Goal: Task Accomplishment & Management: Use online tool/utility

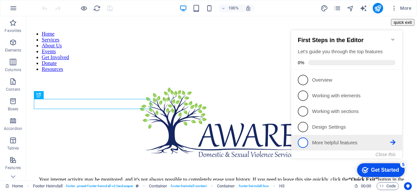
scroll to position [201, 0]
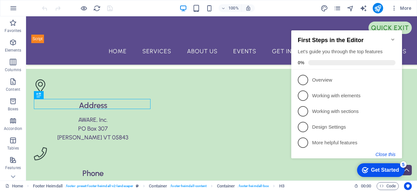
click at [386, 153] on button "Close this" at bounding box center [386, 154] width 20 height 5
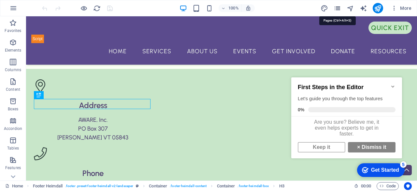
click at [338, 7] on icon "pages" at bounding box center [337, 8] width 7 height 7
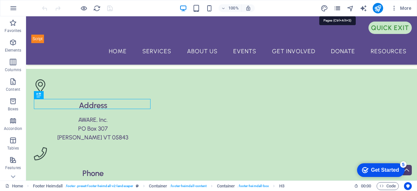
scroll to position [125, 0]
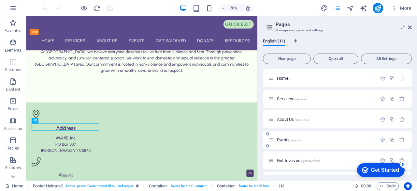
click at [291, 137] on div "Events /events" at bounding box center [322, 139] width 109 height 7
click at [281, 138] on span "Events /events" at bounding box center [289, 139] width 24 height 5
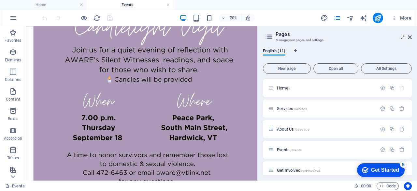
scroll to position [458, 0]
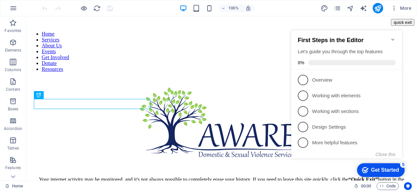
scroll to position [201, 0]
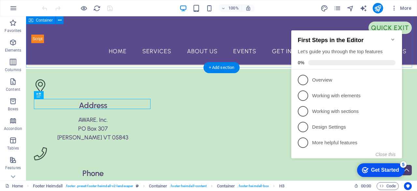
click at [271, 59] on div "At [GEOGRAPHIC_DATA], we believe everyone deserves to live free from violence a…" at bounding box center [221, 30] width 391 height 78
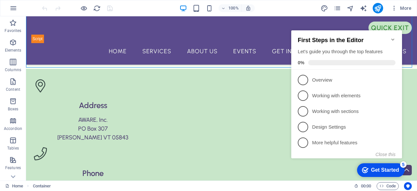
click at [395, 37] on icon "Minimize checklist" at bounding box center [393, 39] width 5 height 5
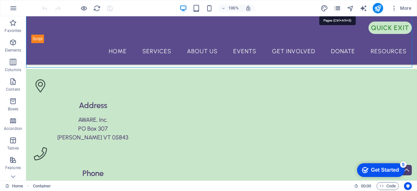
click at [338, 10] on icon "pages" at bounding box center [337, 8] width 7 height 7
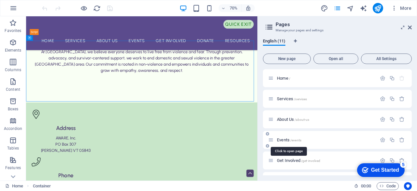
click at [295, 138] on span "/events" at bounding box center [295, 140] width 11 height 4
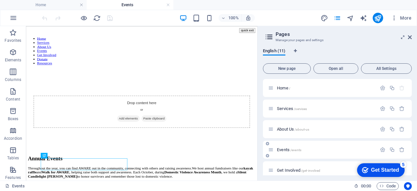
scroll to position [0, 0]
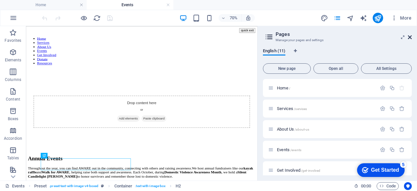
click at [411, 36] on icon at bounding box center [410, 37] width 4 height 5
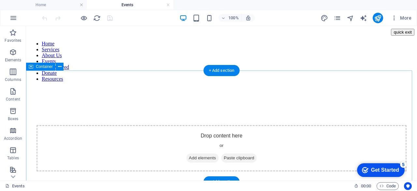
click at [195, 153] on span "Add elements" at bounding box center [202, 157] width 32 height 9
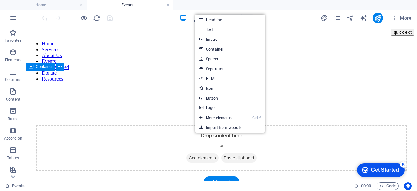
click at [129, 125] on div "Drop content here or Add elements Paste clipboard" at bounding box center [222, 148] width 370 height 46
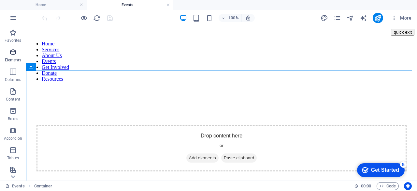
click at [8, 53] on span "Elements" at bounding box center [13, 56] width 26 height 16
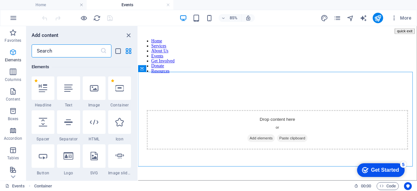
scroll to position [69, 0]
click at [136, 88] on div "Favorites 1 Star Headline 1 Star Container Elements 1 Star Headline 1 Star Text…" at bounding box center [81, 116] width 111 height 118
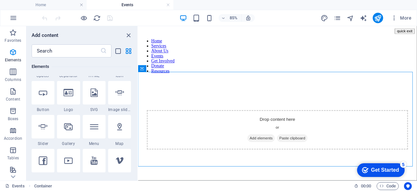
scroll to position [72, 0]
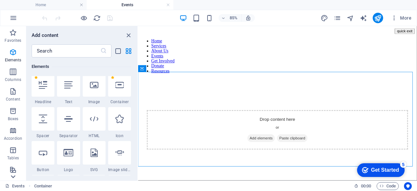
click at [12, 175] on icon at bounding box center [12, 176] width 9 height 9
drag, startPoint x: 12, startPoint y: 175, endPoint x: 13, endPoint y: 52, distance: 122.6
click at [13, 52] on div "Favorites Elements Columns Content Boxes Accordion Tables Features Images Slide…" at bounding box center [13, 33] width 26 height 293
click at [12, 44] on button "Images" at bounding box center [13, 54] width 26 height 20
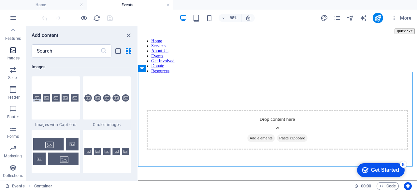
scroll to position [3305, 0]
click at [132, 119] on div "Favorites 1 Star Headline 1 Star Container Elements 1 Star Headline 1 Star Text…" at bounding box center [81, 116] width 111 height 118
click at [135, 118] on div "Favorites 1 Star Headline 1 Star Container Elements 1 Star Headline 1 Star Text…" at bounding box center [81, 116] width 111 height 118
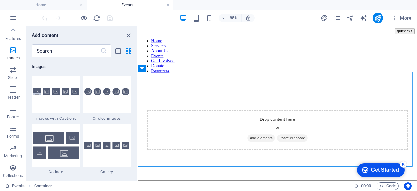
scroll to position [3320, 0]
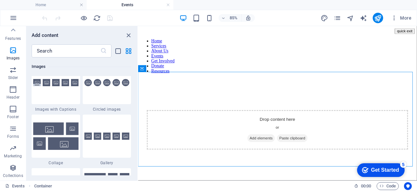
click at [134, 118] on div "Favorites 1 Star Headline 1 Star Container Elements 1 Star Headline 1 Star Text…" at bounding box center [81, 116] width 111 height 118
drag, startPoint x: 135, startPoint y: 118, endPoint x: 135, endPoint y: 132, distance: 14.3
click at [135, 132] on div "Favorites 1 Star Headline 1 Star Container Elements 1 Star Headline 1 Star Text…" at bounding box center [81, 116] width 111 height 118
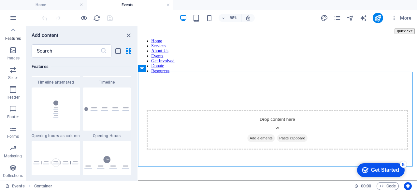
scroll to position [2749, 0]
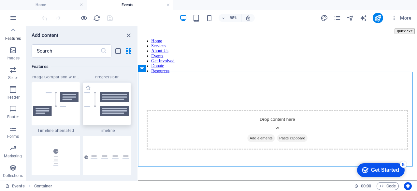
click at [115, 100] on img at bounding box center [106, 104] width 45 height 24
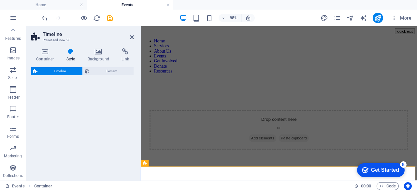
select select "rem"
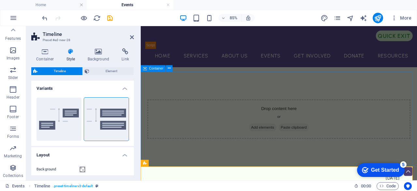
click at [190, 111] on div "Drop content here or Add elements Paste clipboard" at bounding box center [303, 135] width 325 height 111
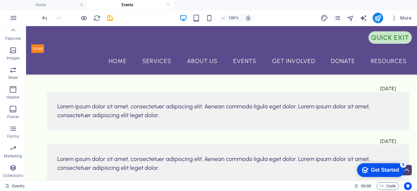
scroll to position [117, 0]
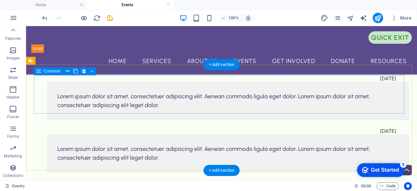
click at [116, 84] on div "[DATE] Lorem ipsum dolor sit amet, consectetuer adipiscing elit. Aenean commodo…" at bounding box center [222, 97] width 376 height 45
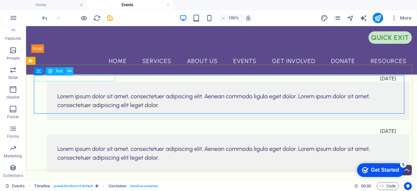
click at [70, 72] on icon at bounding box center [70, 71] width 4 height 7
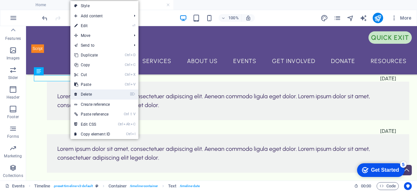
click at [91, 94] on link "⌦ Delete" at bounding box center [92, 94] width 44 height 10
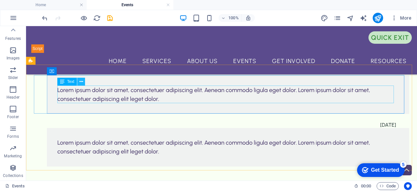
click at [80, 80] on icon at bounding box center [82, 81] width 4 height 7
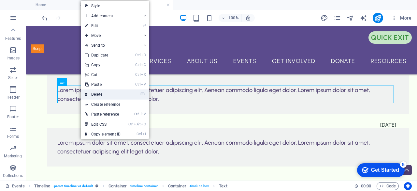
click at [100, 94] on link "⌦ Delete" at bounding box center [103, 94] width 44 height 10
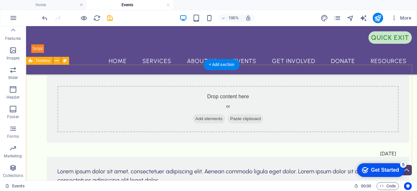
click at [90, 148] on div "Drop content here or Add elements Paste clipboard [DATE] Lorem ipsum dolor sit …" at bounding box center [221, 135] width 391 height 140
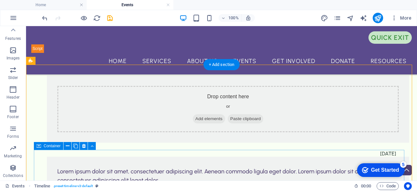
click at [84, 163] on div "[DATE] Lorem ipsum dolor sit amet, consectetuer adipiscing elit. Aenean commodo…" at bounding box center [222, 172] width 376 height 45
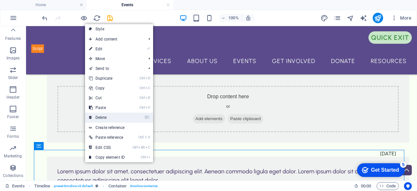
click at [101, 118] on link "⌦ Delete" at bounding box center [107, 117] width 44 height 10
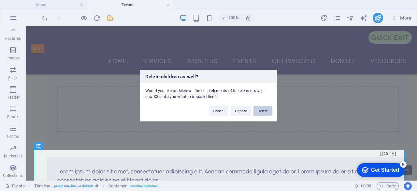
click at [261, 109] on button "Delete" at bounding box center [263, 111] width 18 height 10
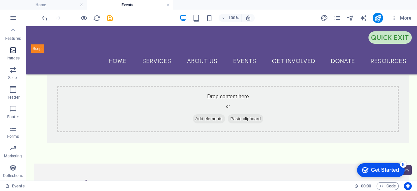
click at [14, 54] on span "Images" at bounding box center [13, 54] width 26 height 16
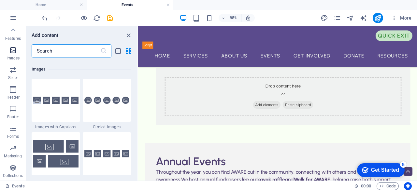
scroll to position [3305, 0]
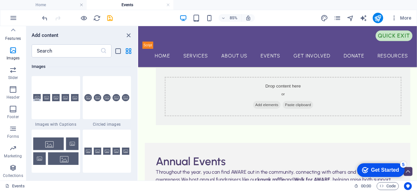
click at [18, 39] on p "Features" at bounding box center [13, 38] width 16 height 5
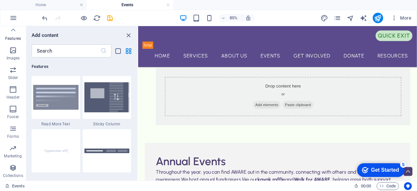
scroll to position [2541, 0]
click at [134, 174] on div "Favorites 1 Star Headline 1 Star Container Elements 1 Star Headline 1 Star Text…" at bounding box center [81, 116] width 111 height 118
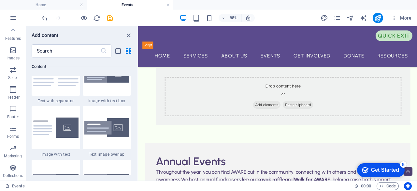
scroll to position [1193, 0]
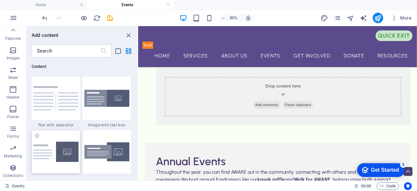
click at [56, 153] on img at bounding box center [55, 151] width 45 height 20
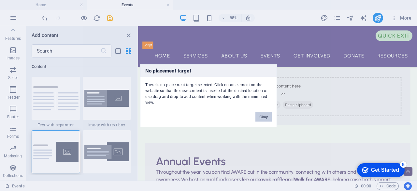
click at [265, 116] on button "Okay" at bounding box center [264, 116] width 16 height 10
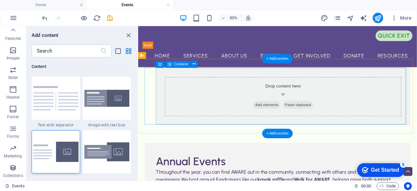
click at [225, 92] on div "Drop content here or Add elements Paste clipboard" at bounding box center [308, 109] width 279 height 46
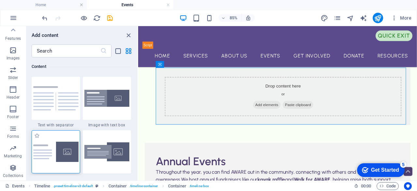
click at [68, 151] on img at bounding box center [55, 151] width 45 height 20
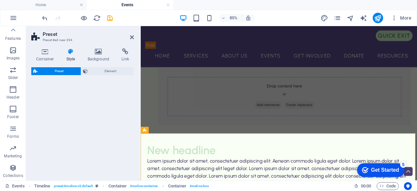
select select "rem"
select select "px"
select select "preset-text-with-image-v4-default"
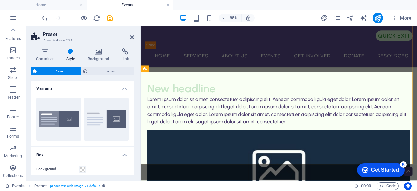
scroll to position [200, 0]
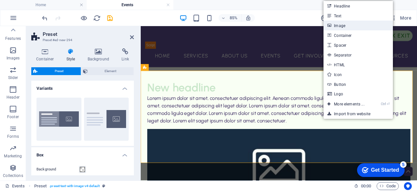
click at [342, 26] on link "Image" at bounding box center [358, 26] width 69 height 10
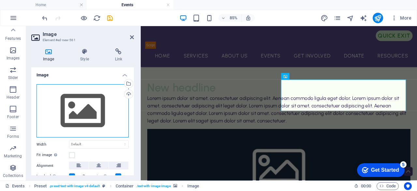
click at [96, 111] on div "Drag files here, click to choose files or select files from Files or our free s…" at bounding box center [83, 110] width 92 height 53
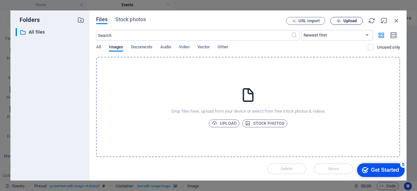
click at [347, 21] on span "Upload" at bounding box center [350, 21] width 13 height 4
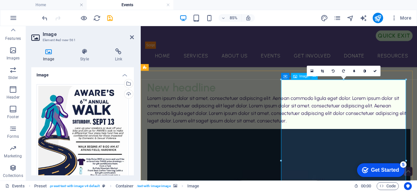
click at [269, 96] on div "New headline" at bounding box center [304, 98] width 310 height 17
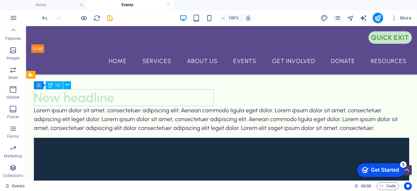
scroll to position [191, 0]
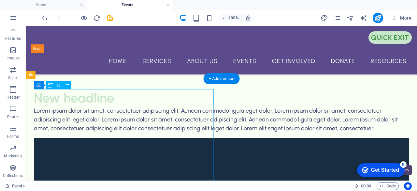
click at [53, 96] on div "New headline" at bounding box center [222, 97] width 376 height 17
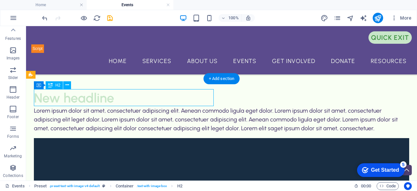
click at [53, 92] on div "New headline" at bounding box center [222, 97] width 376 height 17
drag, startPoint x: 53, startPoint y: 92, endPoint x: 42, endPoint y: 97, distance: 12.6
click at [42, 97] on div "New headline" at bounding box center [222, 97] width 376 height 17
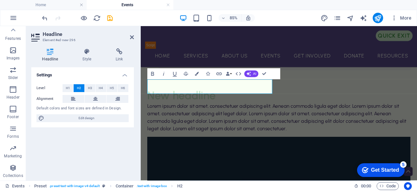
scroll to position [200, 0]
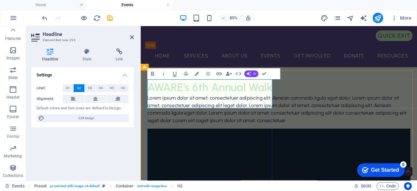
click at [187, 106] on h2 "AWARE's 6th Annual Walk" at bounding box center [304, 97] width 310 height 17
drag, startPoint x: 259, startPoint y: 111, endPoint x: 216, endPoint y: 92, distance: 47.0
click at [216, 92] on h2 "AWARE's 6th Annual Walk" at bounding box center [304, 97] width 310 height 17
click at [186, 97] on h2 "AWARE's 6th Annual Walk" at bounding box center [304, 97] width 310 height 17
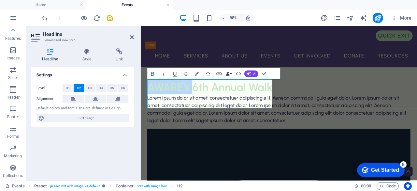
click at [231, 75] on button "Data Bindings" at bounding box center [229, 73] width 8 height 11
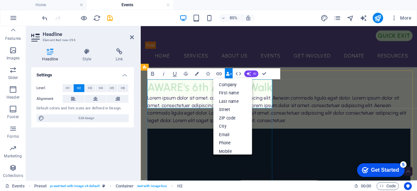
click at [210, 102] on h2 "AWARE's 6th Annual Walk" at bounding box center [304, 97] width 310 height 17
click at [153, 73] on icon "button" at bounding box center [152, 74] width 3 height 4
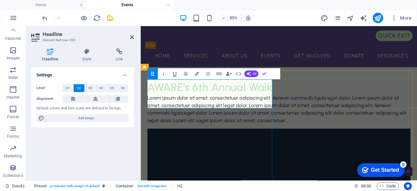
click at [186, 106] on h2 "AWARE's 6 ​ th Annual Walk" at bounding box center [304, 97] width 310 height 17
click at [151, 74] on icon "button" at bounding box center [152, 74] width 3 height 4
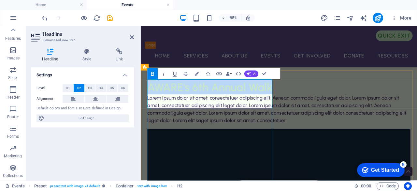
drag, startPoint x: 180, startPoint y: 114, endPoint x: 150, endPoint y: 100, distance: 32.5
click at [150, 100] on h2 "AWARE's 6 ​ th Annual Walk ​" at bounding box center [304, 97] width 310 height 17
click at [212, 106] on h2 "AWARE's 6 ​ th Annual Walk ​" at bounding box center [304, 97] width 310 height 17
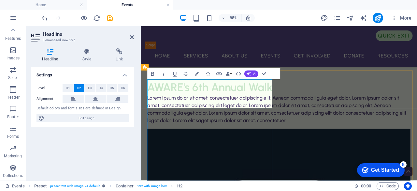
click at [280, 106] on h2 "AWARE's 6 ​ th Annual Walk ​" at bounding box center [304, 97] width 310 height 17
click at [238, 75] on icon "button" at bounding box center [239, 73] width 6 height 3
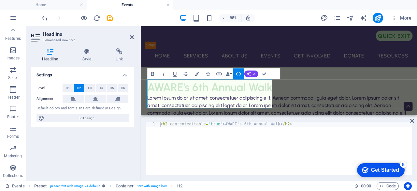
click at [240, 74] on icon "button" at bounding box center [239, 73] width 6 height 3
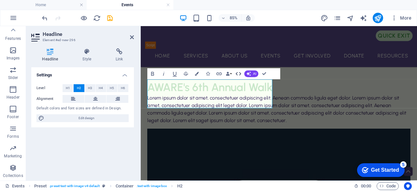
click at [240, 74] on icon "button" at bounding box center [239, 73] width 6 height 3
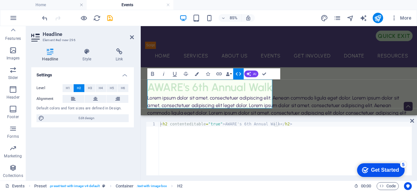
click at [240, 74] on icon "button" at bounding box center [239, 73] width 6 height 3
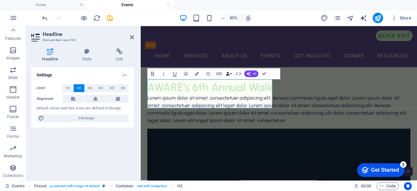
click at [229, 74] on icon "button" at bounding box center [228, 74] width 4 height 4
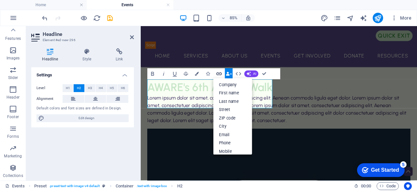
click at [220, 73] on icon "button" at bounding box center [219, 73] width 6 height 3
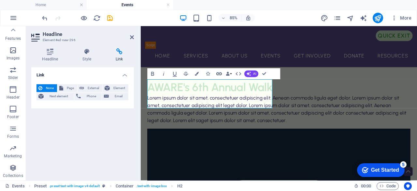
click at [220, 73] on icon "button" at bounding box center [219, 73] width 6 height 3
click at [190, 106] on h2 "AWARE's 6 ​ th Annual Walk ​" at bounding box center [304, 97] width 310 height 17
click at [287, 141] on div "Lorem ipsum dolor sit amet, consectetuer adipiscing elit. Aenean commodo ligula…" at bounding box center [304, 123] width 310 height 35
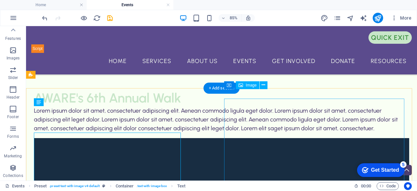
scroll to position [191, 0]
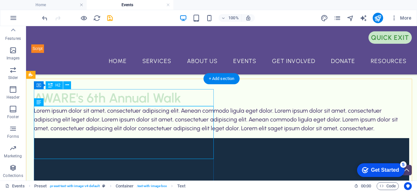
click at [179, 98] on div "AWARE's 6th Annual Walk" at bounding box center [222, 97] width 376 height 17
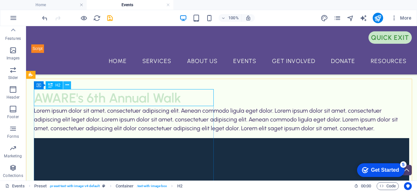
click at [67, 83] on icon at bounding box center [68, 84] width 4 height 7
click at [188, 93] on div "AWARE's 6th Annual Walk" at bounding box center [222, 97] width 376 height 17
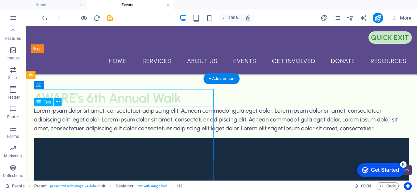
click at [197, 133] on div "Lorem ipsum dolor sit amet, consectetuer adipiscing elit. Aenean commodo ligula…" at bounding box center [222, 119] width 376 height 26
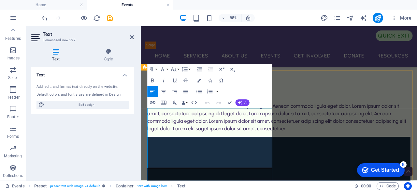
scroll to position [200, 0]
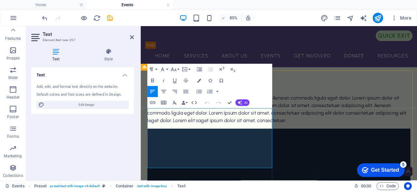
click at [207, 141] on p "Lorem ipsum dolor sit amet, consectetuer adipiscing elit. Aenean commodo ligula…" at bounding box center [304, 123] width 310 height 35
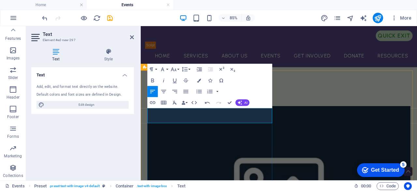
click at [264, 115] on p "​Come join AWARE for our 6th Annual Walk on [DATE]." at bounding box center [304, 110] width 310 height 9
click at [201, 115] on p "Come join AWARE for our 6th Annual Walk [DATE][DATE]." at bounding box center [304, 110] width 310 height 9
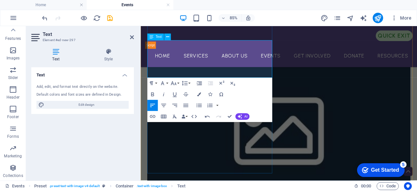
scroll to position [281, 0]
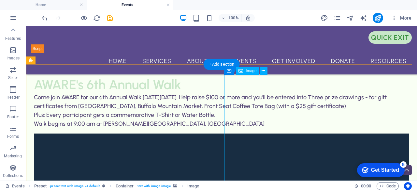
scroll to position [204, 0]
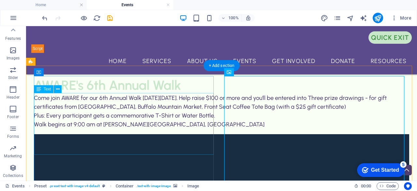
click at [125, 129] on div "Come join AWARE for our 6th Annual Walk [DATE][DATE]. Help raise $100 or more a…" at bounding box center [222, 111] width 376 height 35
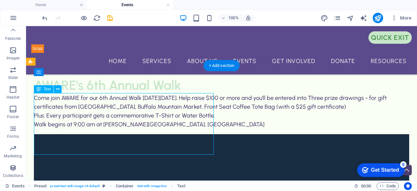
click at [125, 129] on div "Come join AWARE for our 6th Annual Walk [DATE][DATE]. Help raise $100 or more a…" at bounding box center [222, 111] width 376 height 35
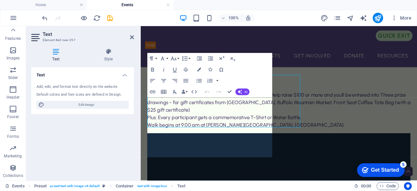
scroll to position [213, 0]
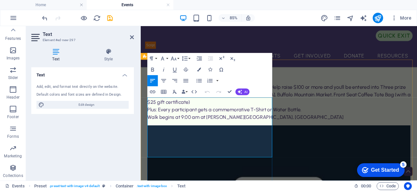
click at [192, 120] on p "Come join AWARE for our 6th Annual Walk [DATE][DATE]. Help raise $100 or more a…" at bounding box center [304, 107] width 310 height 26
click at [237, 120] on p "Come join AWARE for our 6th Annual Walk [DATE][DATE]. Help raise $100 or more a…" at bounding box center [304, 107] width 310 height 26
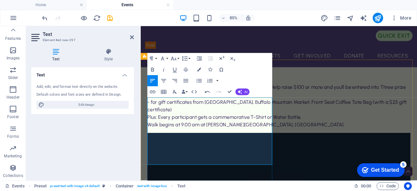
click at [161, 129] on p "- for gift certificates from [GEOGRAPHIC_DATA], Buffalo Mountain Market, Front …" at bounding box center [304, 120] width 310 height 18
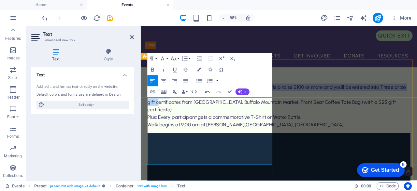
drag, startPoint x: 161, startPoint y: 140, endPoint x: 209, endPoint y: 89, distance: 70.1
click at [209, 89] on div "AWARE's 6th Annual Walk Come join AWARE for our 6th Annual Walk [DATE][DATE]. H…" at bounding box center [304, 112] width 310 height 70
click at [199, 79] on icon "button" at bounding box center [199, 81] width 5 height 4
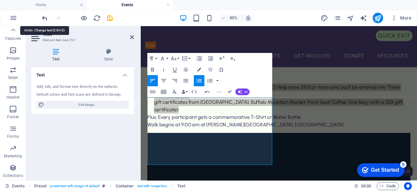
click at [44, 18] on icon "undo" at bounding box center [44, 17] width 7 height 7
click at [44, 15] on icon "undo" at bounding box center [44, 17] width 7 height 7
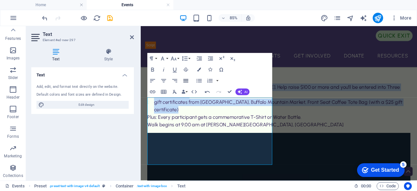
click at [185, 81] on icon "button" at bounding box center [186, 80] width 5 height 3
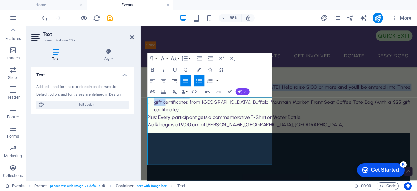
click at [177, 80] on icon "button" at bounding box center [174, 80] width 7 height 7
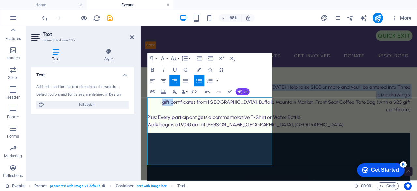
click at [164, 80] on icon "button" at bounding box center [163, 80] width 7 height 7
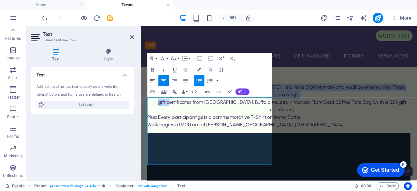
click at [152, 78] on icon "button" at bounding box center [152, 80] width 7 height 7
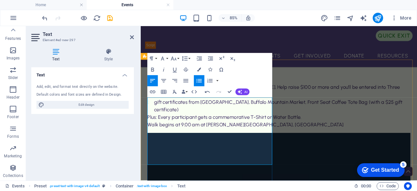
click at [156, 129] on ul "Come join AWARE for our 6th Annual Walk [DATE][DATE]. Help raise $100 or more a…" at bounding box center [304, 111] width 310 height 35
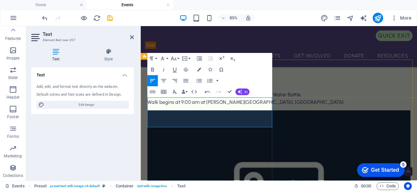
click at [183, 102] on p "certificate)" at bounding box center [304, 98] width 310 height 9
click at [162, 81] on icon "button" at bounding box center [163, 80] width 5 height 3
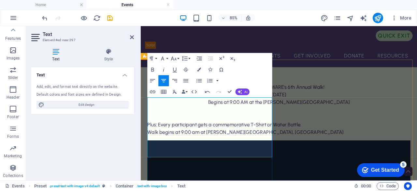
click at [272, 146] on p "Plus: Every participant gets a commemorative T-Shirt or Water Bottle." at bounding box center [304, 142] width 310 height 9
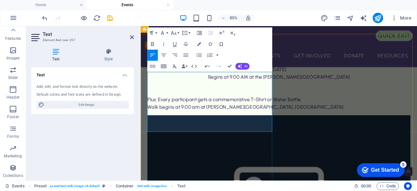
scroll to position [242, 0]
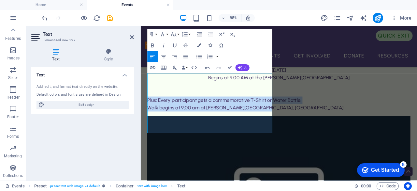
drag, startPoint x: 276, startPoint y: 147, endPoint x: 136, endPoint y: 129, distance: 141.4
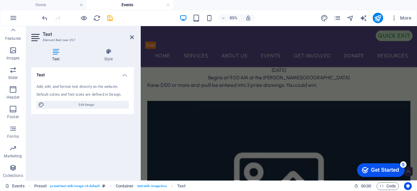
scroll to position [647, 0]
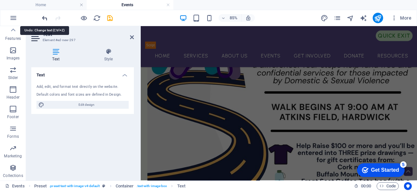
click at [42, 17] on icon "undo" at bounding box center [44, 17] width 7 height 7
click at [49, 14] on div at bounding box center [77, 18] width 73 height 10
click at [45, 16] on icon "undo" at bounding box center [44, 17] width 7 height 7
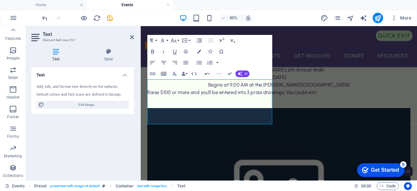
scroll to position [231, 0]
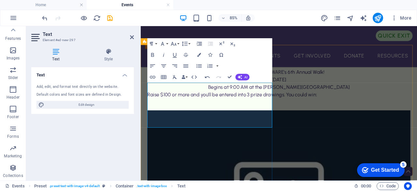
click at [155, 120] on p "​" at bounding box center [304, 115] width 310 height 9
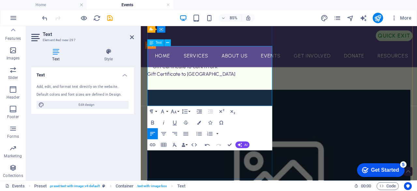
scroll to position [272, 0]
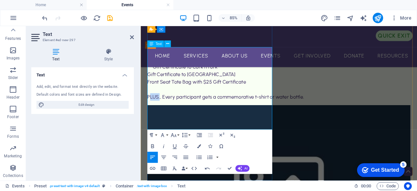
drag, startPoint x: 163, startPoint y: 134, endPoint x: 150, endPoint y: 133, distance: 12.4
click at [150, 114] on p "PLUS... Every participant gets a commemorative t-shirt or water bottle." at bounding box center [304, 109] width 310 height 9
click at [161, 114] on p "PLUS... Every participant gets a commemorative t-shirt or water bottle." at bounding box center [304, 109] width 310 height 9
drag, startPoint x: 162, startPoint y: 136, endPoint x: 146, endPoint y: 134, distance: 16.7
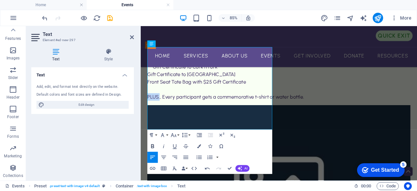
click at [151, 147] on icon "button" at bounding box center [152, 146] width 3 height 4
click at [289, 96] on p "Front Seat Tote Bag with $25 Gift Certificate" at bounding box center [304, 91] width 310 height 9
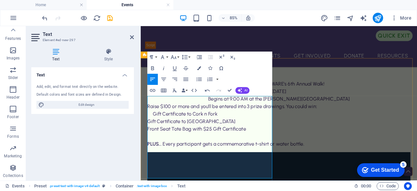
scroll to position [218, 0]
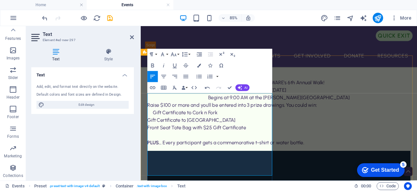
click at [272, 115] on p "​Begins at 9:00 AM at the [PERSON_NAME][GEOGRAPHIC_DATA]" at bounding box center [304, 110] width 310 height 9
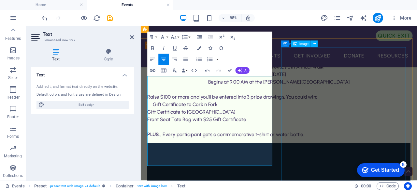
scroll to position [237, 0]
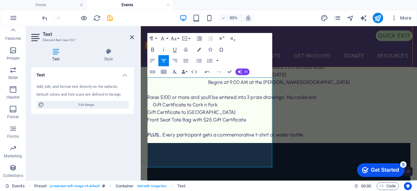
click at [367, 37] on div "quick exit" at bounding box center [303, 37] width 315 height 12
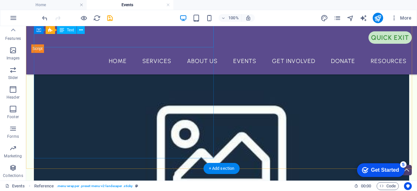
scroll to position [359, 0]
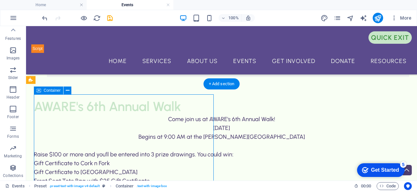
scroll to position [186, 0]
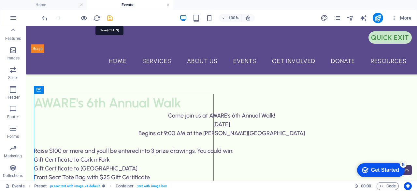
click at [109, 18] on icon "save" at bounding box center [109, 17] width 7 height 7
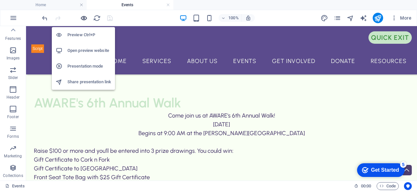
click at [83, 16] on icon "button" at bounding box center [83, 17] width 7 height 7
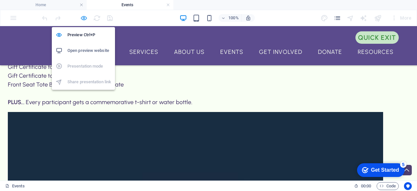
scroll to position [140, 0]
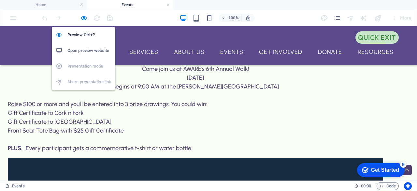
click at [81, 50] on h6 "Open preview website" at bounding box center [89, 51] width 44 height 8
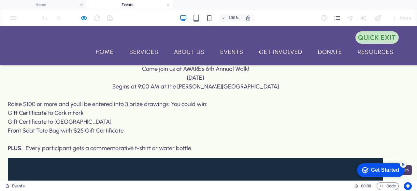
click at [230, 50] on link "Events" at bounding box center [232, 52] width 34 height 16
click at [337, 17] on icon "pages" at bounding box center [337, 17] width 7 height 7
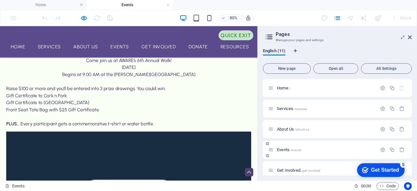
click at [286, 146] on div "Events /events" at bounding box center [322, 149] width 109 height 7
click at [283, 148] on span "Events /events" at bounding box center [289, 149] width 24 height 5
click at [410, 36] on icon at bounding box center [410, 37] width 4 height 5
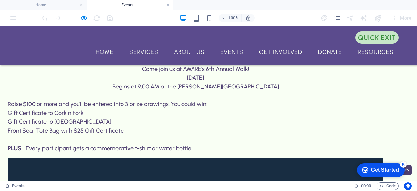
click at [146, 135] on p "Front Seat Tote Bag with $25 Gift Certificate" at bounding box center [196, 130] width 376 height 9
click at [164, 144] on p at bounding box center [196, 139] width 376 height 9
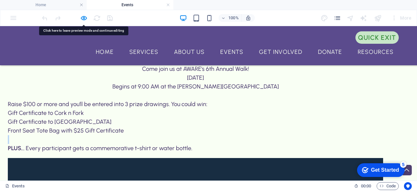
click at [164, 144] on p at bounding box center [196, 139] width 376 height 9
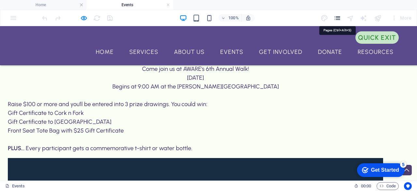
click at [338, 18] on icon "pages" at bounding box center [337, 17] width 7 height 7
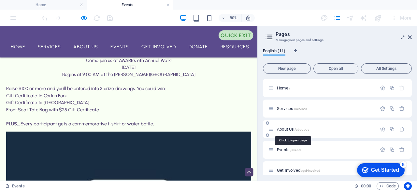
click at [288, 130] on span "About Us /about-us" at bounding box center [293, 128] width 32 height 5
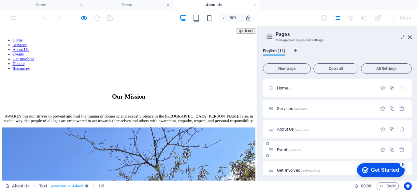
scroll to position [0, 0]
click at [289, 151] on span "Events /events" at bounding box center [289, 149] width 24 height 5
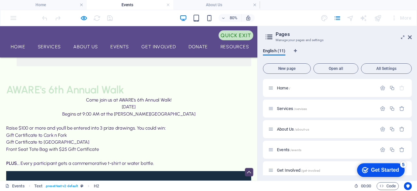
scroll to position [88, 0]
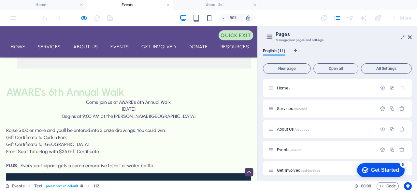
click at [79, 112] on h2 "AWARE's 6th Annual Walk" at bounding box center [161, 108] width 306 height 17
click at [132, 143] on p "Begins at 9:00 AM at the [PERSON_NAME][GEOGRAPHIC_DATA]" at bounding box center [161, 138] width 306 height 9
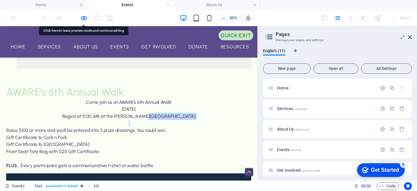
drag, startPoint x: 318, startPoint y: 80, endPoint x: 364, endPoint y: 50, distance: 55.2
click at [411, 36] on icon at bounding box center [410, 37] width 4 height 5
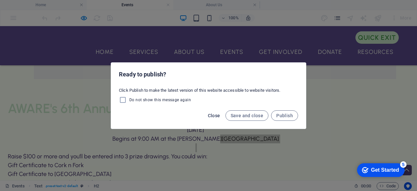
click at [215, 114] on span "Close" at bounding box center [214, 115] width 12 height 5
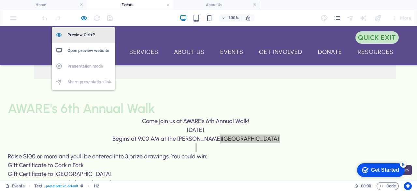
click at [77, 36] on h6 "Preview Ctrl+P" at bounding box center [89, 35] width 44 height 8
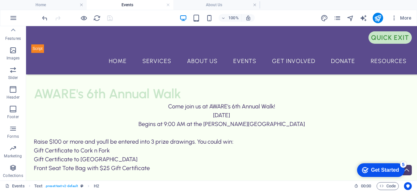
scroll to position [199, 0]
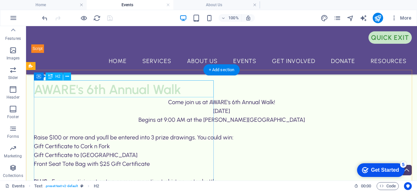
click at [184, 87] on div "AWARE's 6th Annual Walk" at bounding box center [222, 89] width 376 height 17
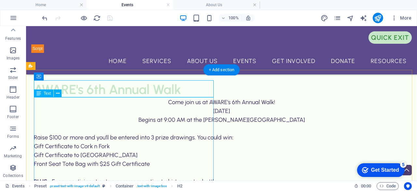
click at [69, 100] on div "Come join us at AWARE's 6th Annual Walk! [DATE] Begins at 9:00 AM at the [PERSO…" at bounding box center [222, 142] width 376 height 88
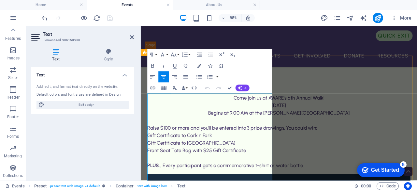
scroll to position [218, 0]
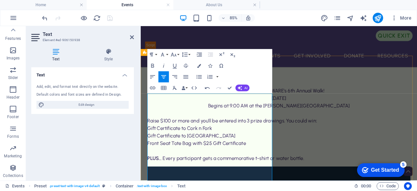
click at [170, 107] on p "Come join us at AWARE's 6th Annual Walk!" at bounding box center [304, 102] width 310 height 9
click at [169, 107] on p "Come join us at AWARE's 6th Annual Walk!" at bounding box center [304, 102] width 310 height 9
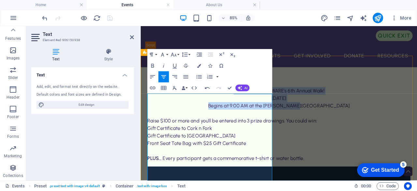
drag, startPoint x: 169, startPoint y: 118, endPoint x: 276, endPoint y: 139, distance: 109.1
click at [276, 139] on div "Come join us at AWARE's 6th Annual Walk! [DATE] Begins at 9:00 AM at the [PERSO…" at bounding box center [304, 137] width 310 height 97
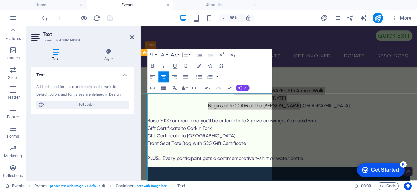
click at [178, 55] on button "Font Size" at bounding box center [174, 54] width 10 height 11
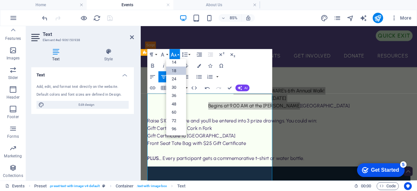
scroll to position [52, 0]
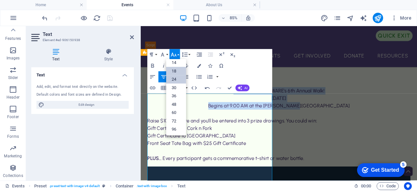
click at [177, 76] on link "24" at bounding box center [176, 79] width 20 height 8
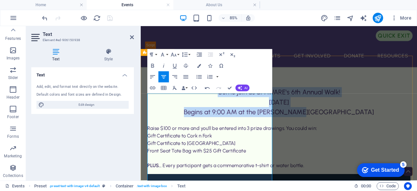
click at [152, 121] on p "[DATE]" at bounding box center [304, 116] width 310 height 12
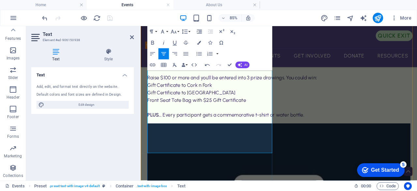
scroll to position [279, 0]
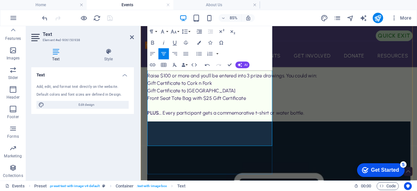
click at [192, 133] on p "PLUS. .. Every participant gets a commemorative t-shirt or water bottle." at bounding box center [304, 128] width 310 height 9
click at [193, 133] on p "PLUS. .. Every participant gets a commemorative t-shirt or water bottle." at bounding box center [304, 128] width 310 height 9
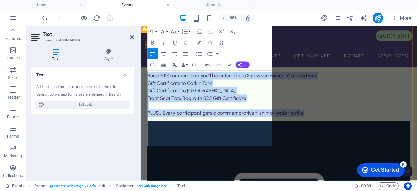
drag, startPoint x: 191, startPoint y: 161, endPoint x: 147, endPoint y: 97, distance: 77.8
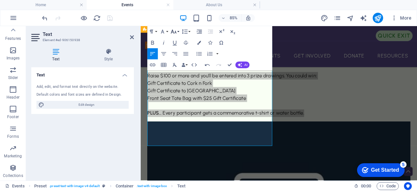
click at [178, 31] on button "Font Size" at bounding box center [174, 31] width 10 height 11
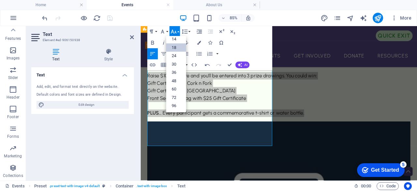
scroll to position [52, 0]
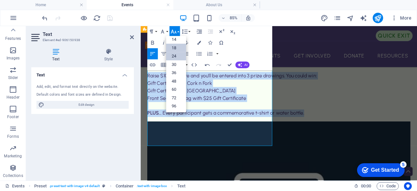
click at [175, 52] on link "24" at bounding box center [176, 56] width 20 height 8
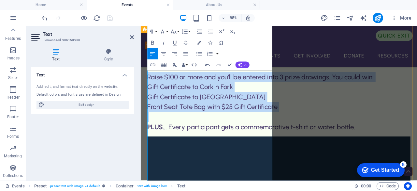
click at [283, 127] on p "Front Seat Tote Bag with $25 Gift Certificate" at bounding box center [304, 121] width 310 height 12
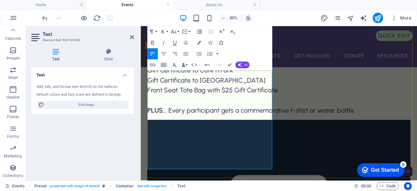
scroll to position [298, 0]
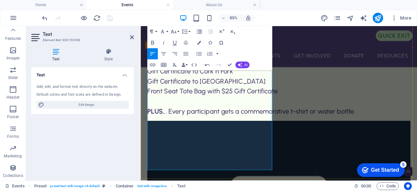
click at [150, 96] on span "Gift Certificate to [GEOGRAPHIC_DATA]" at bounding box center [218, 90] width 139 height 9
click at [151, 96] on span "Gift Certificate to [GEOGRAPHIC_DATA]" at bounding box center [231, 90] width 164 height 9
click at [150, 107] on span "Front Seat Tote Bag with $25 Gift Certificate" at bounding box center [225, 102] width 153 height 9
click at [149, 107] on span "Front Seat Tote Bag with $25 Gift Certificate" at bounding box center [224, 102] width 151 height 9
click at [150, 107] on span "Front Seat Tote Bag with $25 Gift Certificate" at bounding box center [224, 102] width 151 height 9
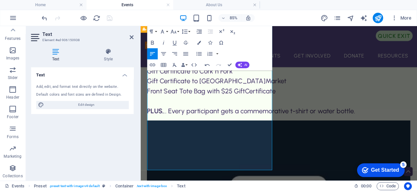
scroll to position [0, 0]
click at [158, 96] on span "Gift Certificate to [GEOGRAPHIC_DATA]" at bounding box center [231, 90] width 164 height 9
click at [151, 107] on span "Front Seat Tote Bag with $25 Gift Certificate" at bounding box center [235, 102] width 173 height 9
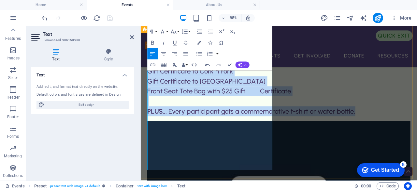
drag, startPoint x: 285, startPoint y: 190, endPoint x: 148, endPoint y: 88, distance: 170.9
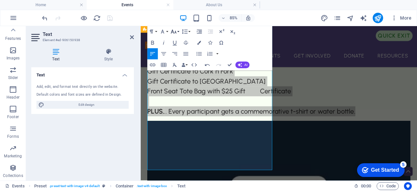
click at [179, 30] on button "Font Size" at bounding box center [174, 31] width 10 height 11
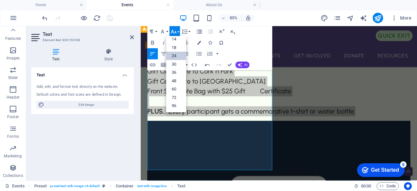
scroll to position [52, 0]
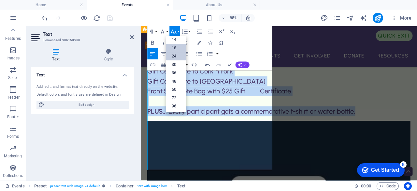
click at [175, 46] on link "18" at bounding box center [176, 48] width 20 height 8
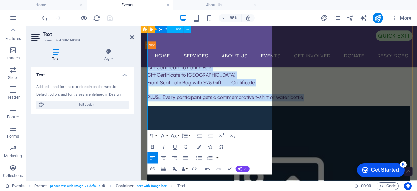
click at [253, 79] on p "Gift Certificate to Cork n Fork" at bounding box center [304, 74] width 310 height 9
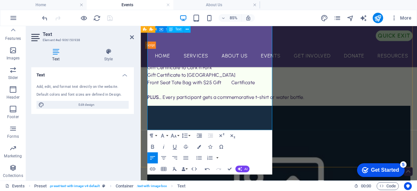
click at [252, 87] on span "Gift Certificate to [GEOGRAPHIC_DATA]" at bounding box center [201, 83] width 104 height 7
click at [255, 96] on span "Front Seat Tote Bag with $25 Gift Certificate" at bounding box center [212, 92] width 126 height 7
click at [281, 88] on p "Gift Certificate to [GEOGRAPHIC_DATA]" at bounding box center [304, 83] width 310 height 9
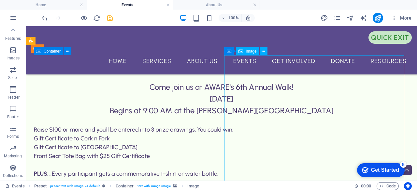
scroll to position [226, 0]
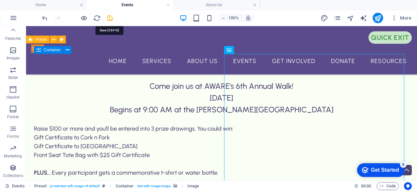
click at [109, 15] on icon "save" at bounding box center [109, 17] width 7 height 7
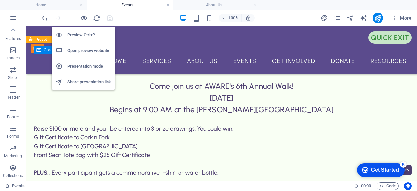
click at [84, 48] on h6 "Open preview website" at bounding box center [89, 51] width 44 height 8
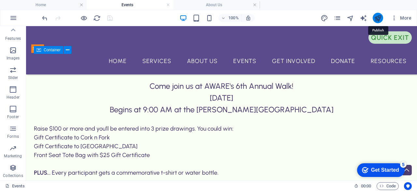
click at [377, 16] on icon "publish" at bounding box center [377, 17] width 7 height 7
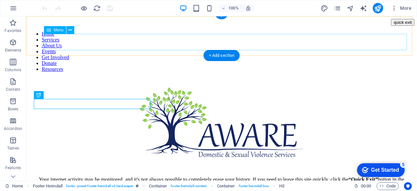
scroll to position [201, 0]
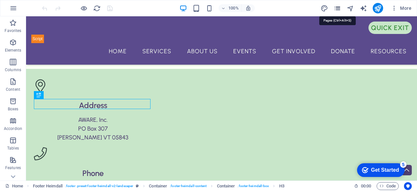
click at [336, 6] on icon "pages" at bounding box center [337, 8] width 7 height 7
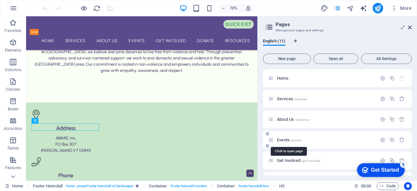
click at [293, 138] on span "/events" at bounding box center [295, 140] width 11 height 4
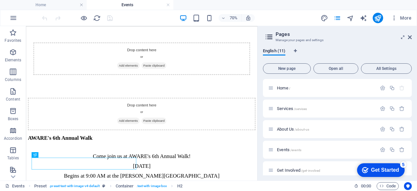
scroll to position [77, 0]
click at [47, 85] on icon at bounding box center [48, 85] width 3 height 5
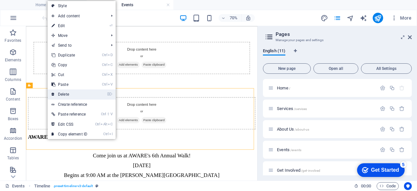
click at [58, 91] on link "⌦ Delete" at bounding box center [70, 94] width 44 height 10
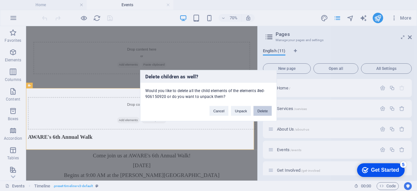
click at [263, 110] on button "Delete" at bounding box center [263, 111] width 18 height 10
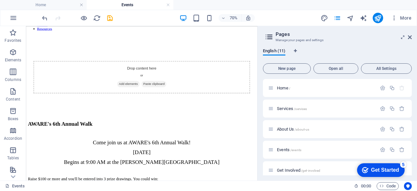
scroll to position [5, 0]
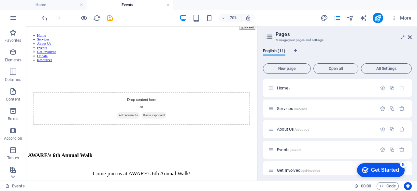
drag, startPoint x: 352, startPoint y: 106, endPoint x: 284, endPoint y: 93, distance: 69.7
click at [110, 17] on icon "save" at bounding box center [109, 17] width 7 height 7
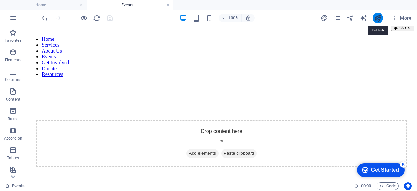
click at [377, 17] on icon "publish" at bounding box center [377, 17] width 7 height 7
